Goal: Consume media (video, audio)

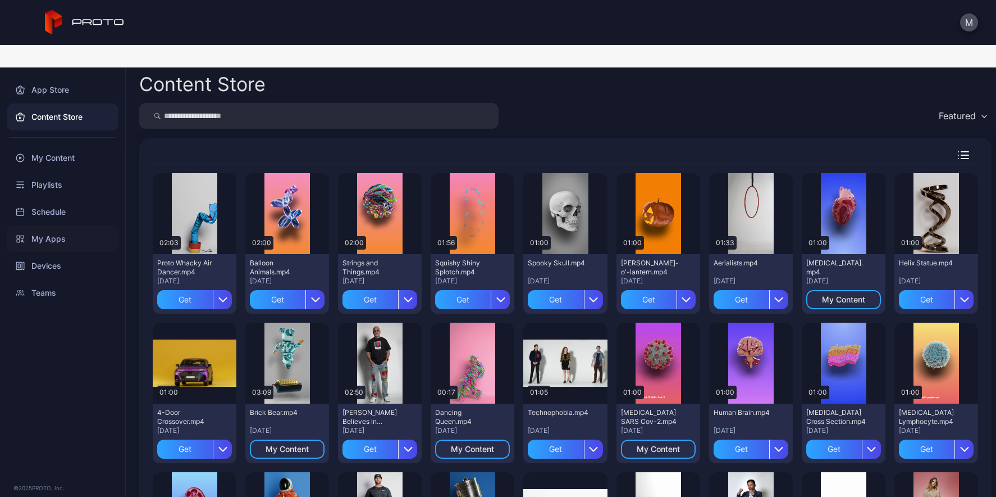
scroll to position [2, 0]
click at [46, 171] on div "Playlists" at bounding box center [63, 184] width 112 height 27
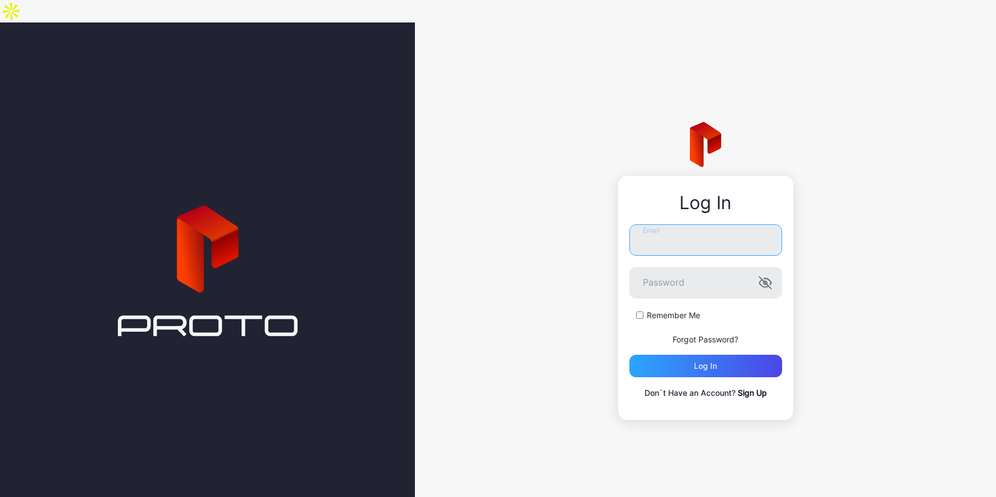
type input "**********"
click at [739, 354] on div "Log in" at bounding box center [706, 365] width 153 height 22
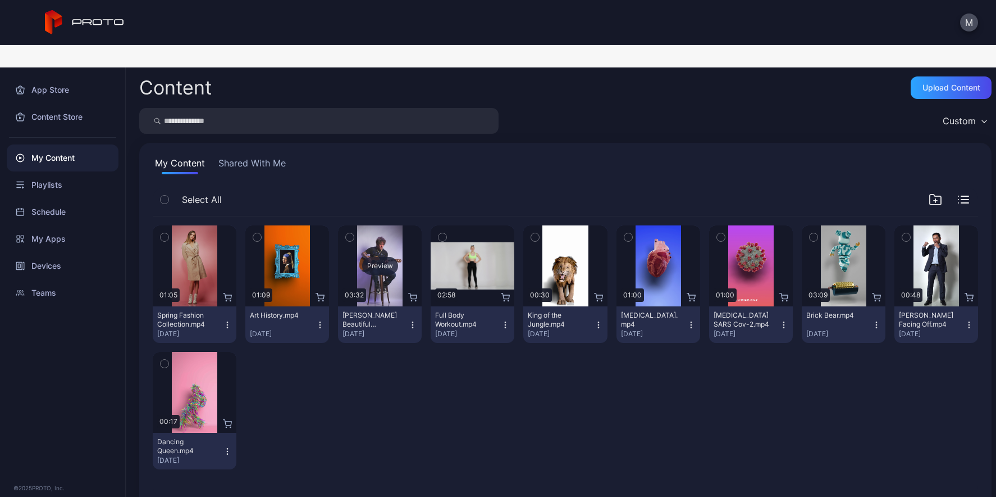
click at [373, 257] on div "Preview" at bounding box center [380, 266] width 36 height 18
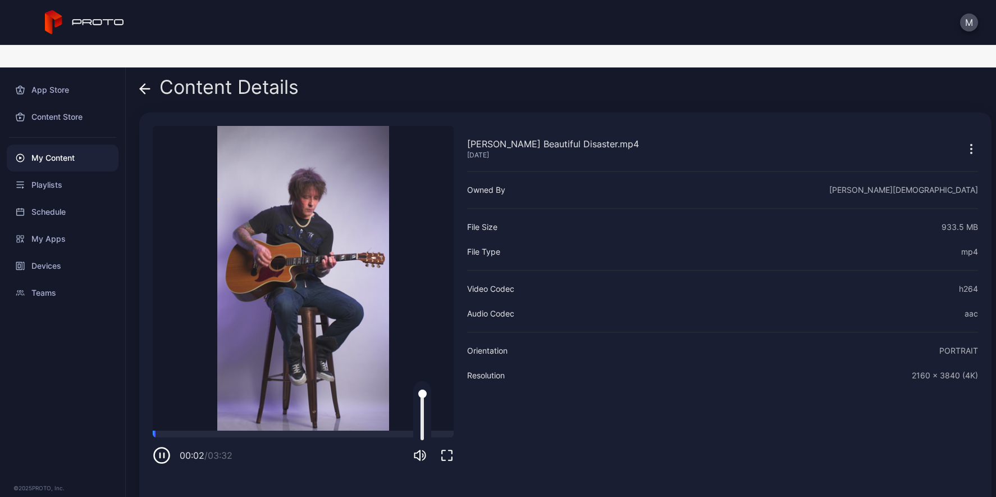
click at [418, 448] on icon "button" at bounding box center [419, 454] width 13 height 13
click at [98, 171] on div "Playlists" at bounding box center [63, 184] width 112 height 27
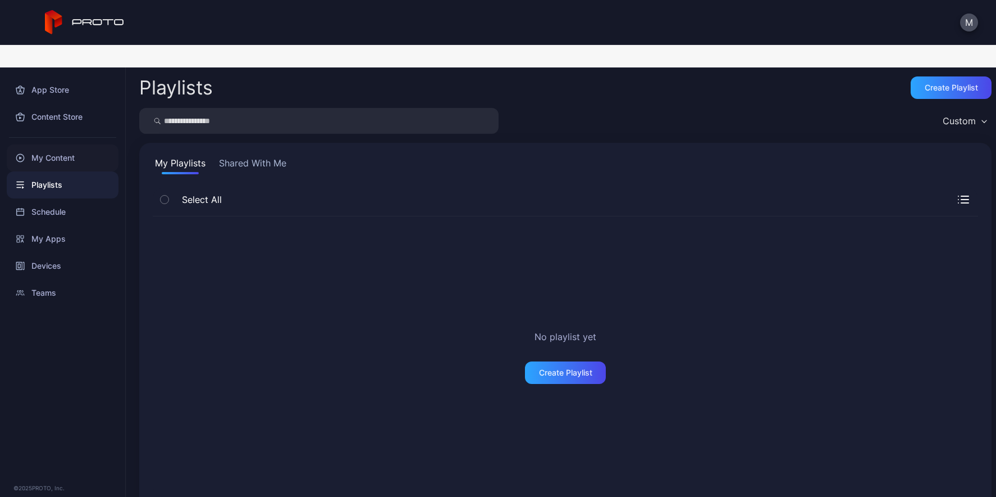
click at [58, 144] on div "My Content" at bounding box center [63, 157] width 112 height 27
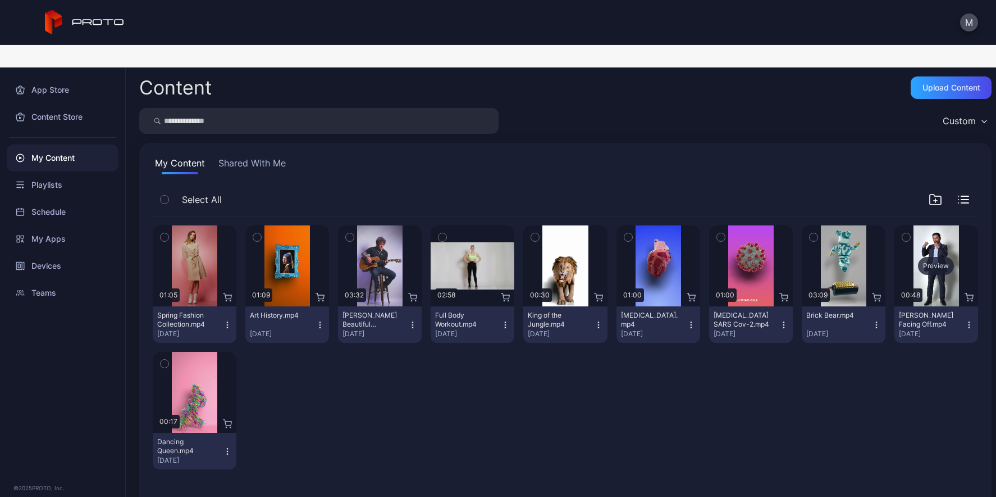
click at [925, 225] on div "Preview" at bounding box center [937, 265] width 84 height 81
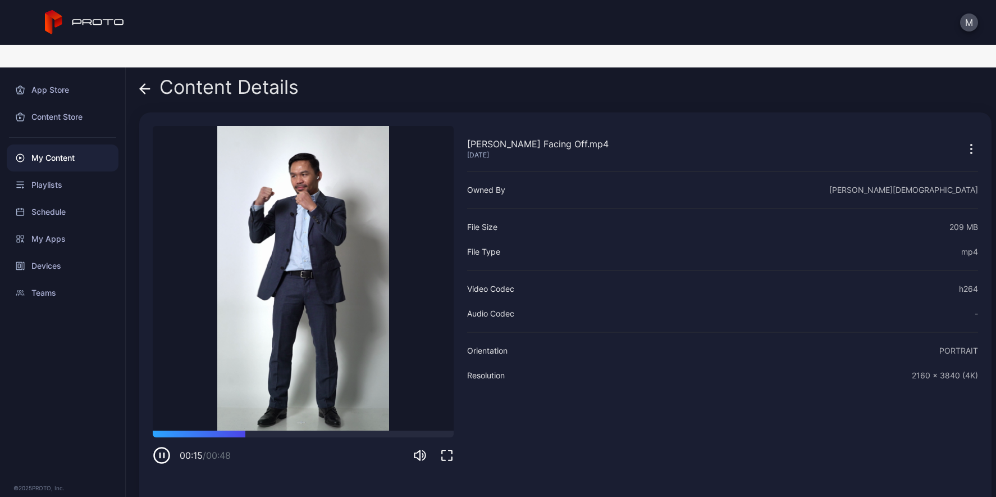
click at [145, 83] on icon at bounding box center [144, 88] width 11 height 11
